Goal: Navigation & Orientation: Find specific page/section

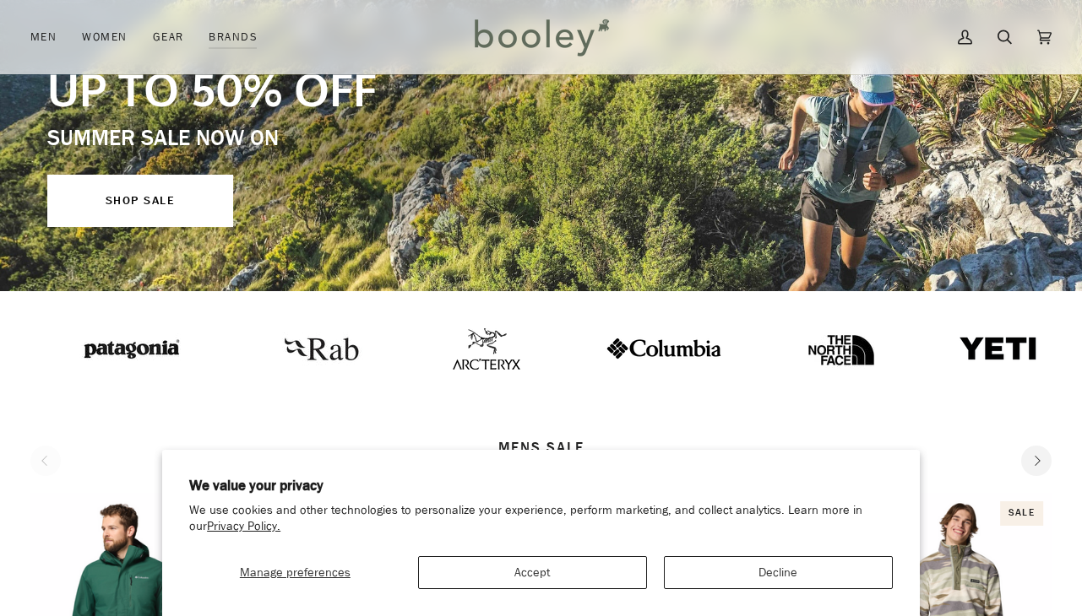
scroll to position [222, 0]
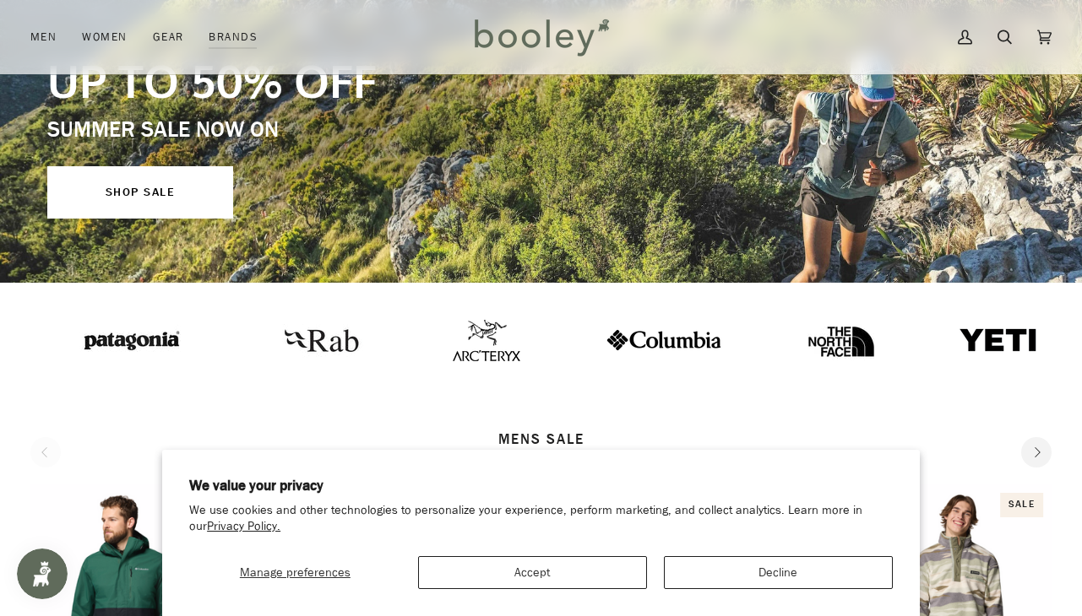
click at [762, 563] on button "Decline" at bounding box center [778, 572] width 229 height 33
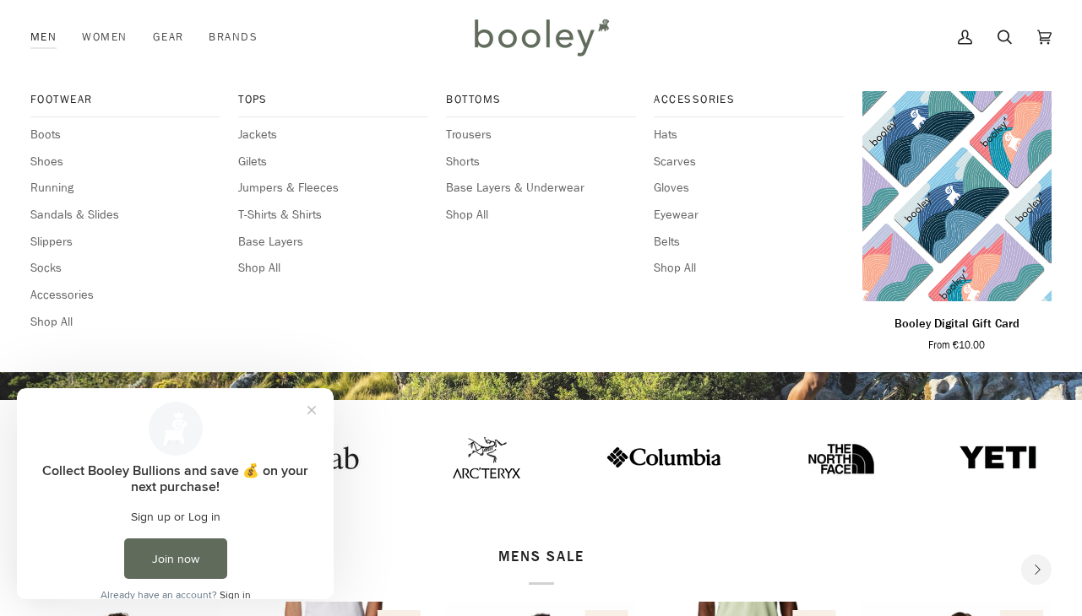
scroll to position [0, 0]
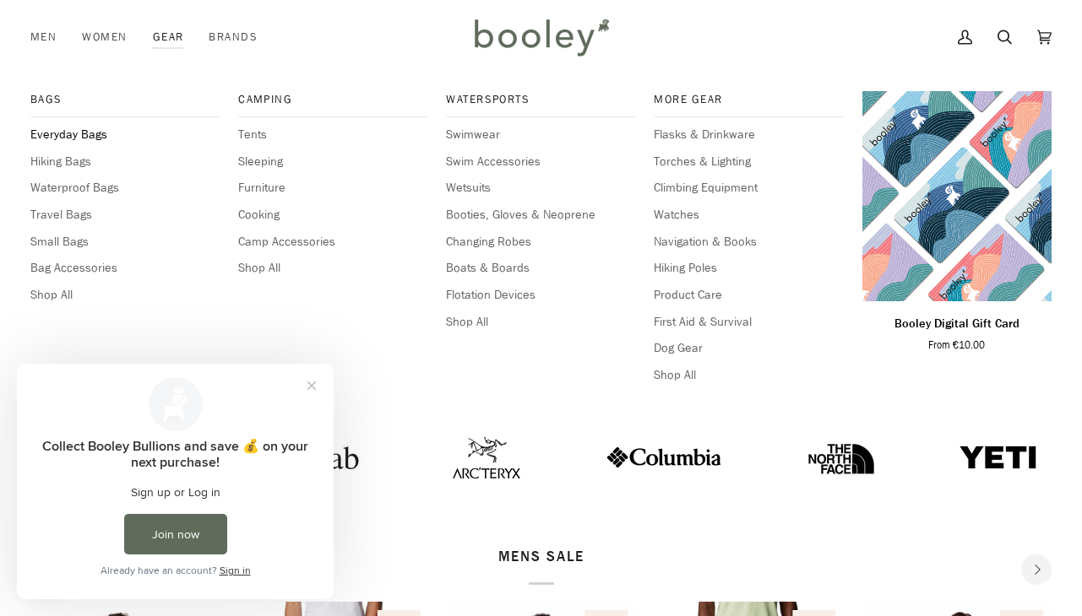
click at [106, 132] on span "Everyday Bags" at bounding box center [124, 135] width 189 height 19
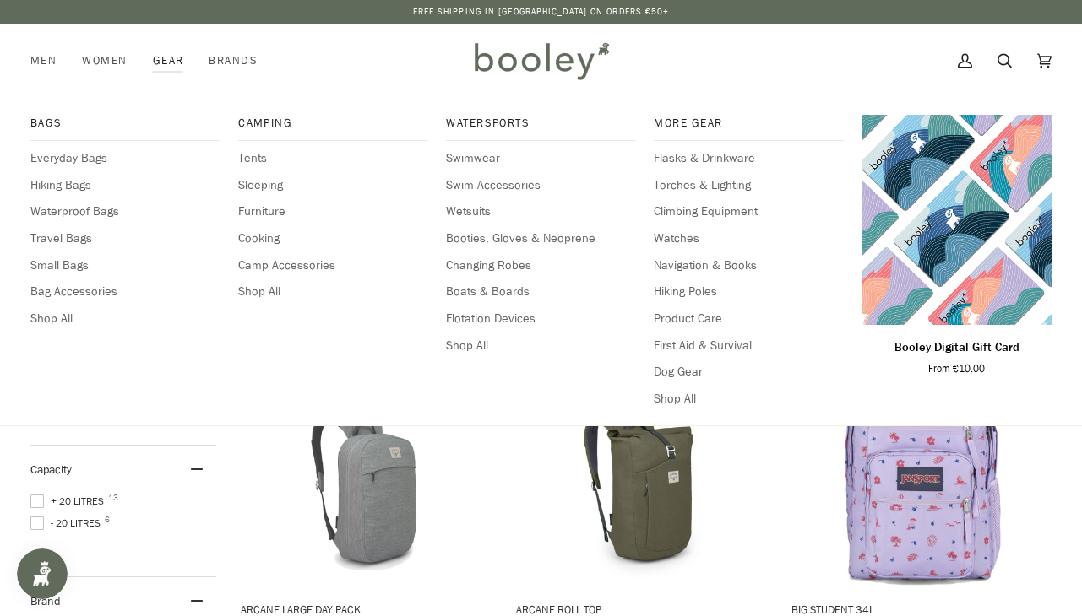
click at [81, 193] on div "Bags Everyday Bags Hiking Bags Waterproof Bags Travel Bags Small Bags Bag Acces…" at bounding box center [124, 262] width 189 height 294
click at [81, 185] on span "Hiking Bags" at bounding box center [124, 185] width 189 height 19
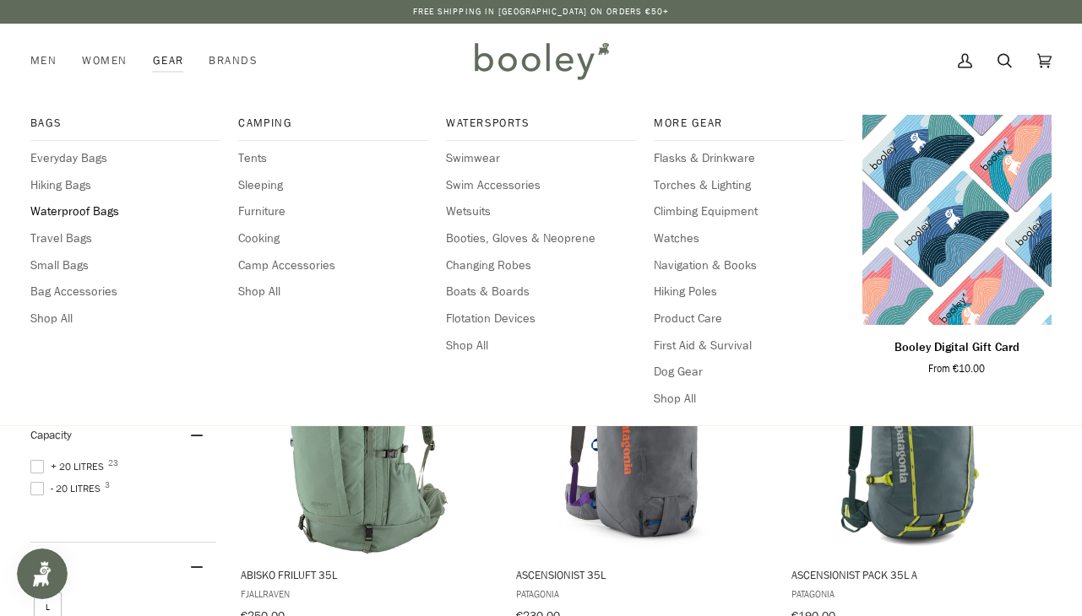
click at [87, 209] on span "Waterproof Bags" at bounding box center [124, 212] width 189 height 19
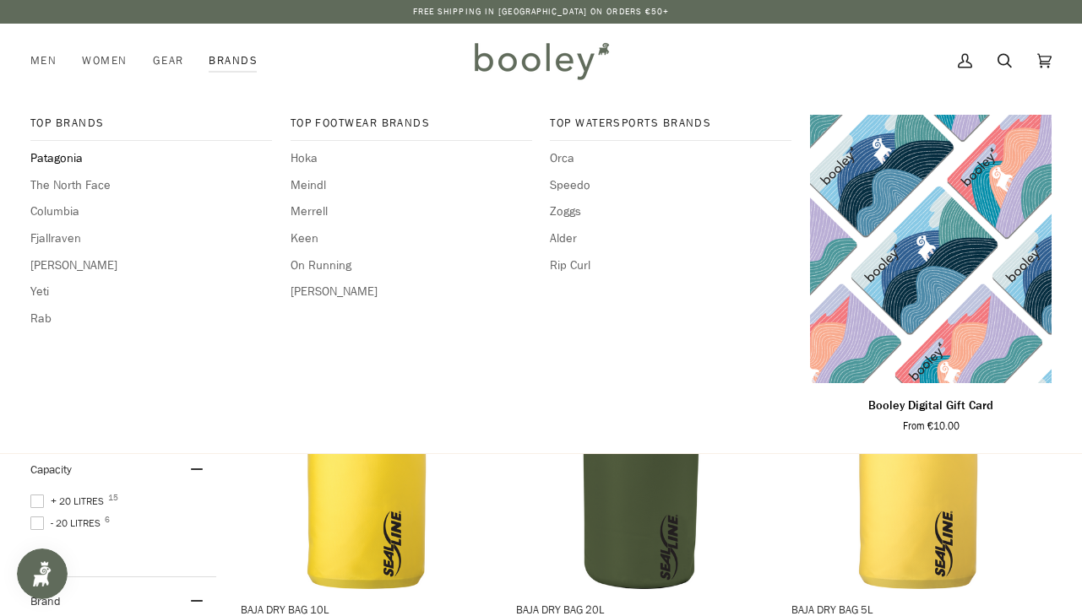
click at [68, 161] on span "Patagonia" at bounding box center [150, 158] width 241 height 19
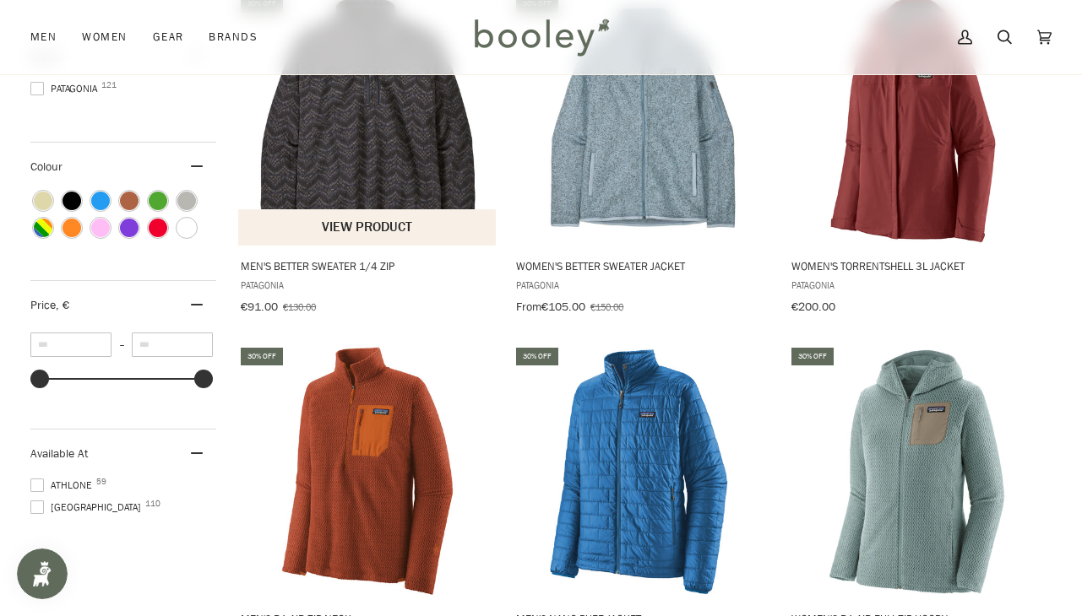
scroll to position [1146, 0]
